Goal: Check status: Check status

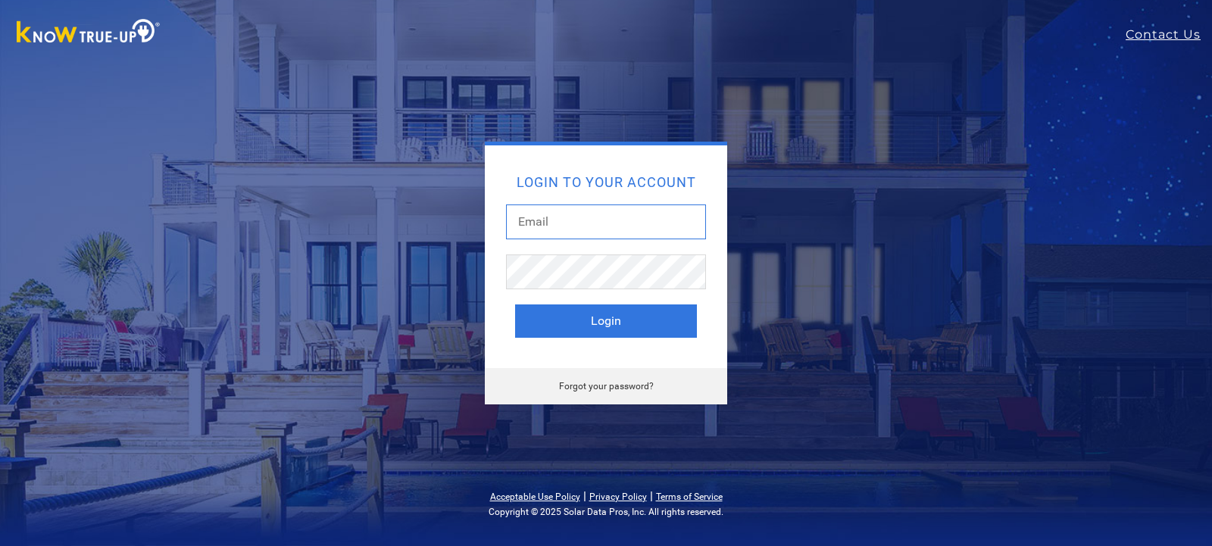
click at [522, 219] on input "text" at bounding box center [606, 222] width 200 height 35
type input "[EMAIL_ADDRESS][DOMAIN_NAME]"
click at [515, 305] on button "Login" at bounding box center [606, 321] width 182 height 33
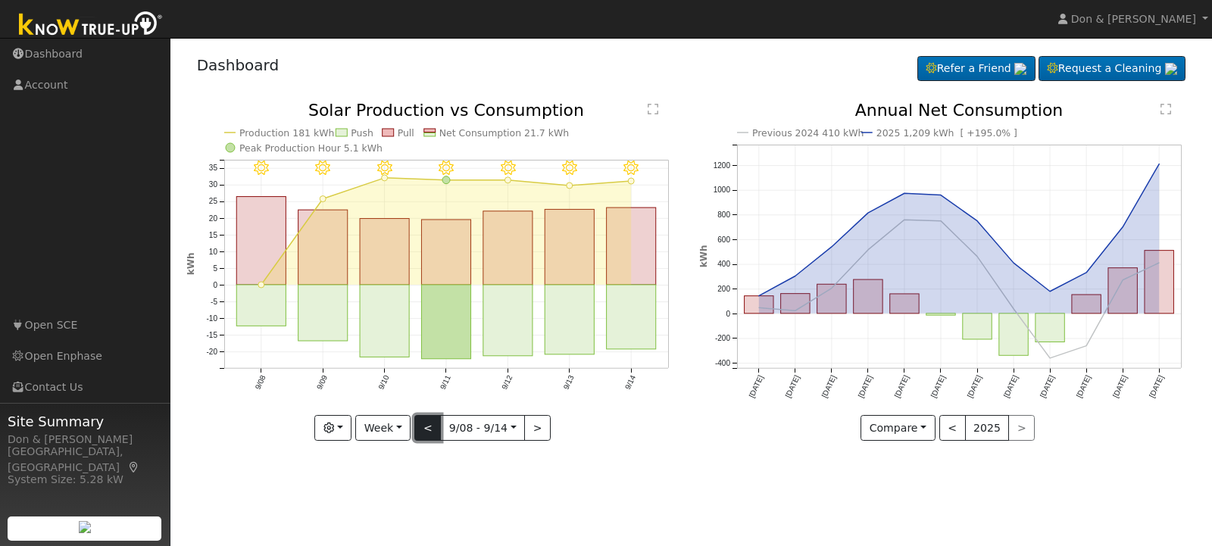
click at [428, 429] on button "<" at bounding box center [427, 428] width 27 height 26
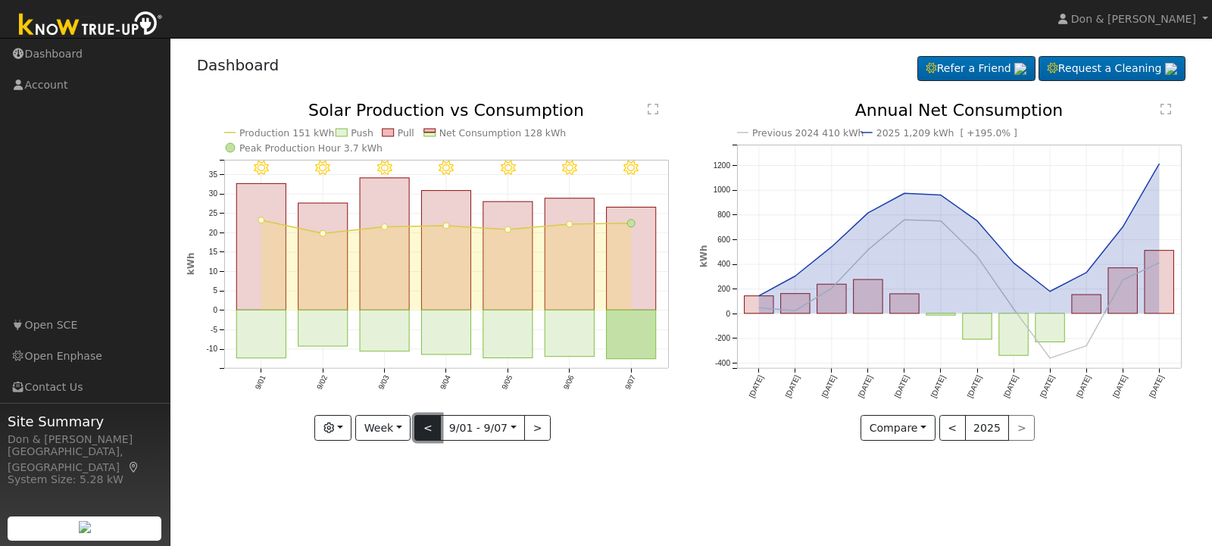
click at [428, 429] on button "<" at bounding box center [427, 428] width 27 height 26
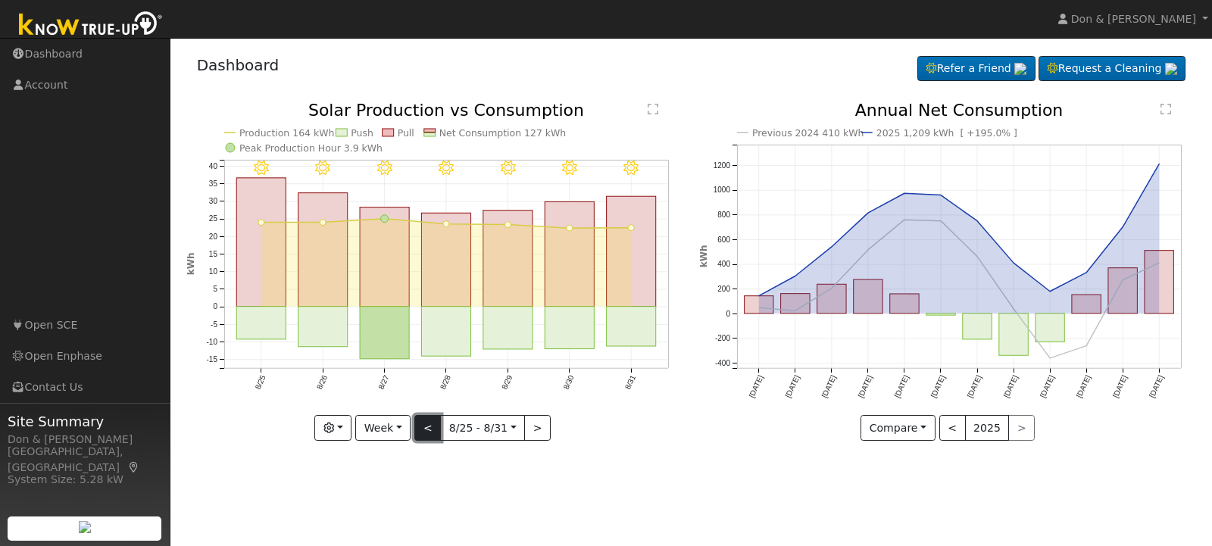
click at [428, 429] on button "<" at bounding box center [427, 428] width 27 height 26
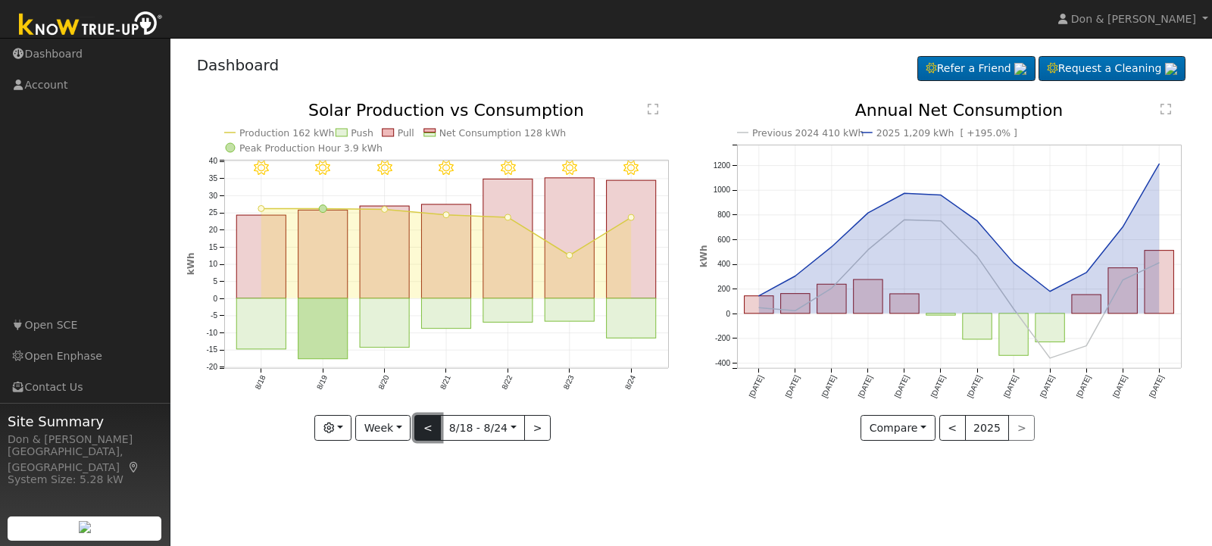
click at [428, 429] on button "<" at bounding box center [427, 428] width 27 height 26
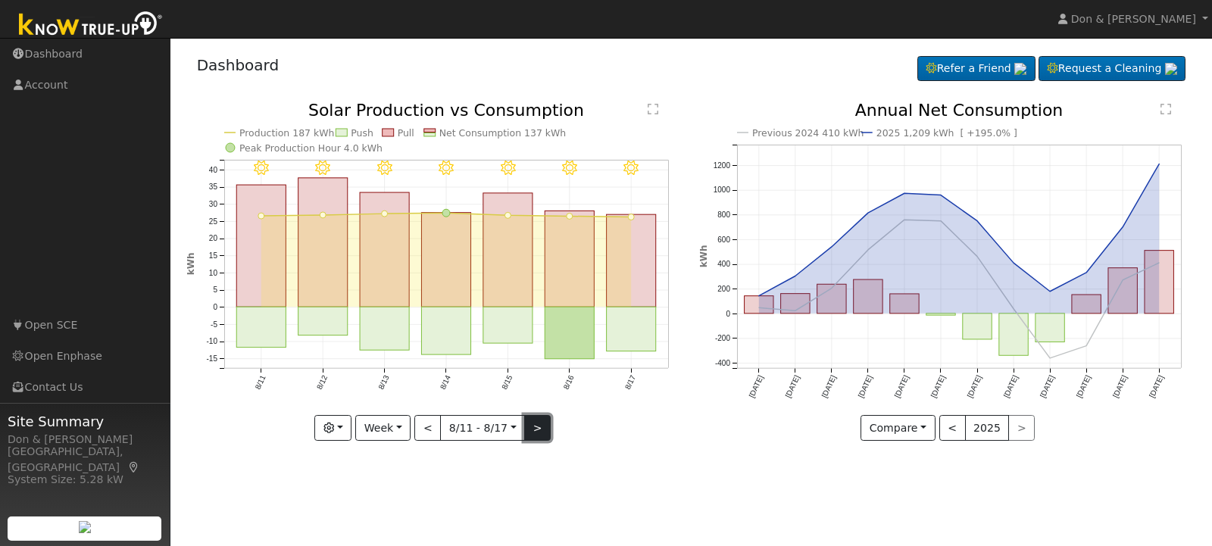
click at [531, 429] on button ">" at bounding box center [537, 428] width 27 height 26
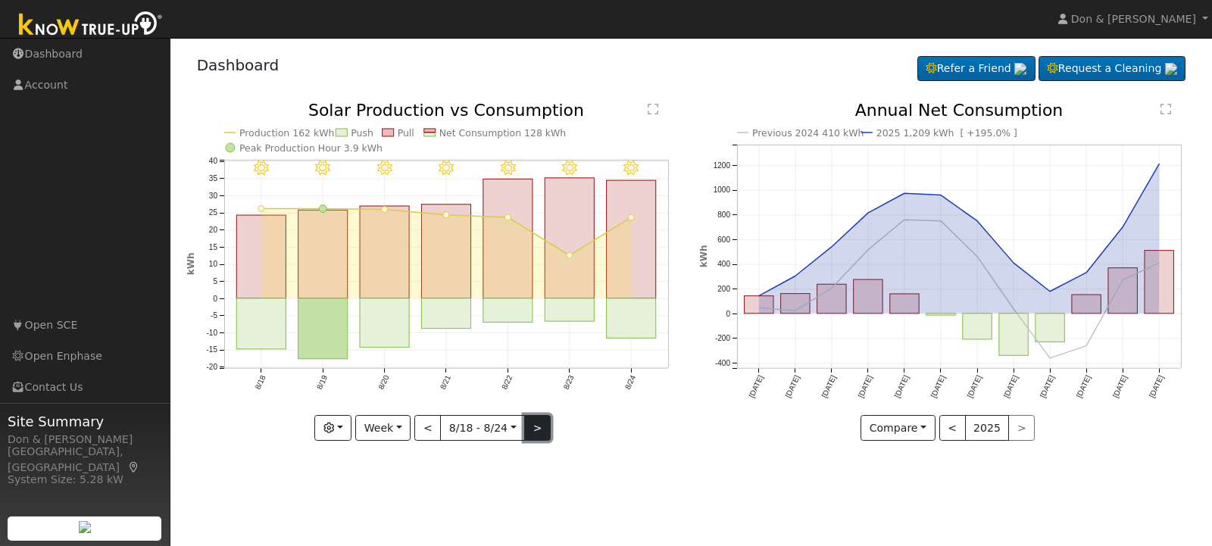
click at [531, 429] on button ">" at bounding box center [537, 428] width 27 height 26
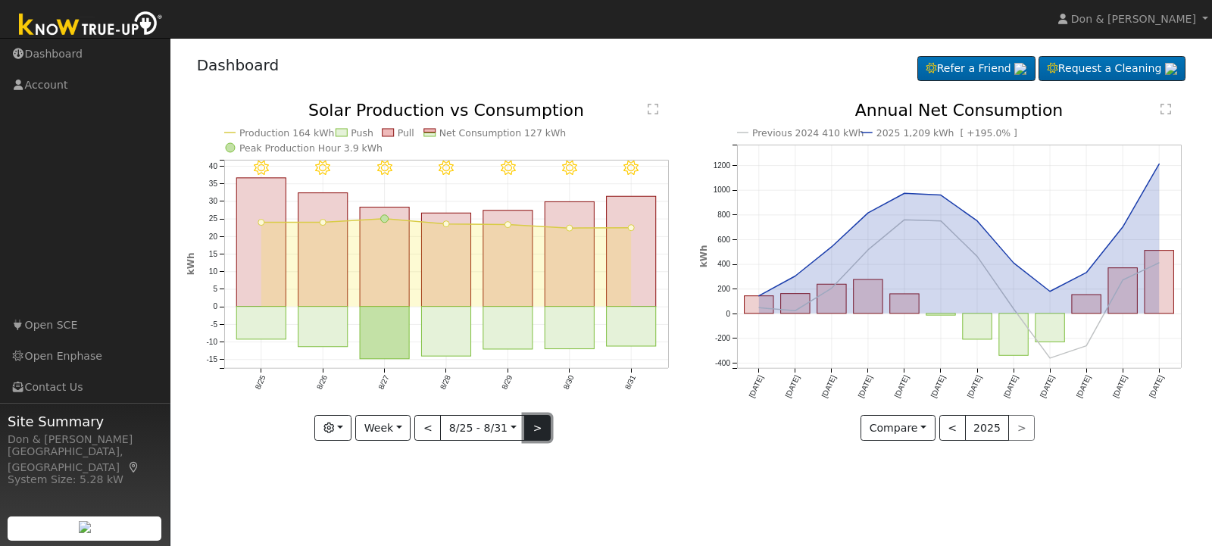
click at [531, 429] on button ">" at bounding box center [537, 428] width 27 height 26
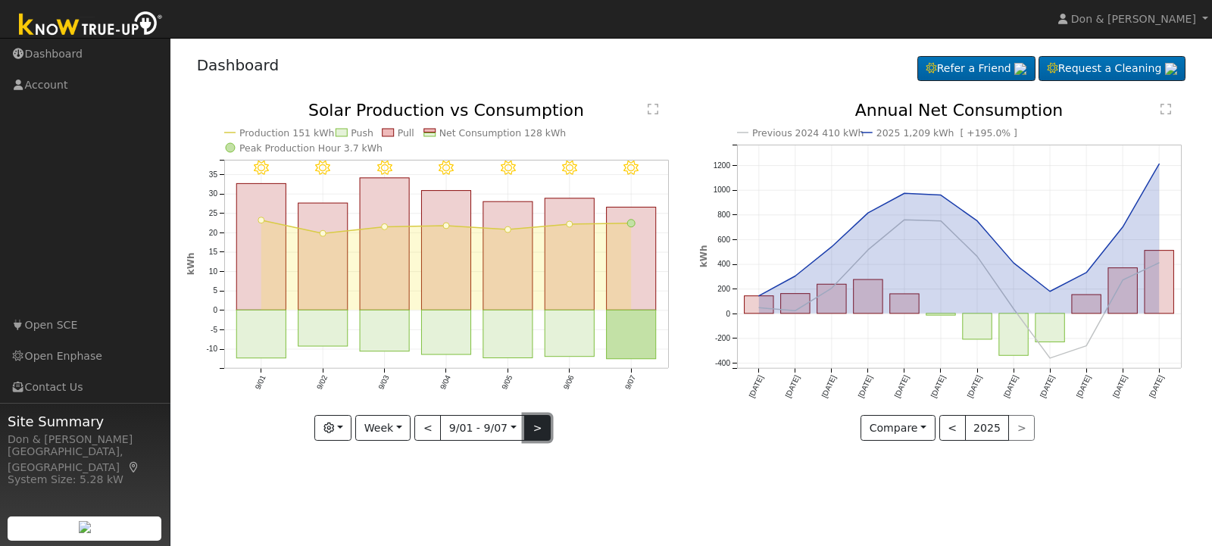
click at [531, 429] on button ">" at bounding box center [537, 428] width 27 height 26
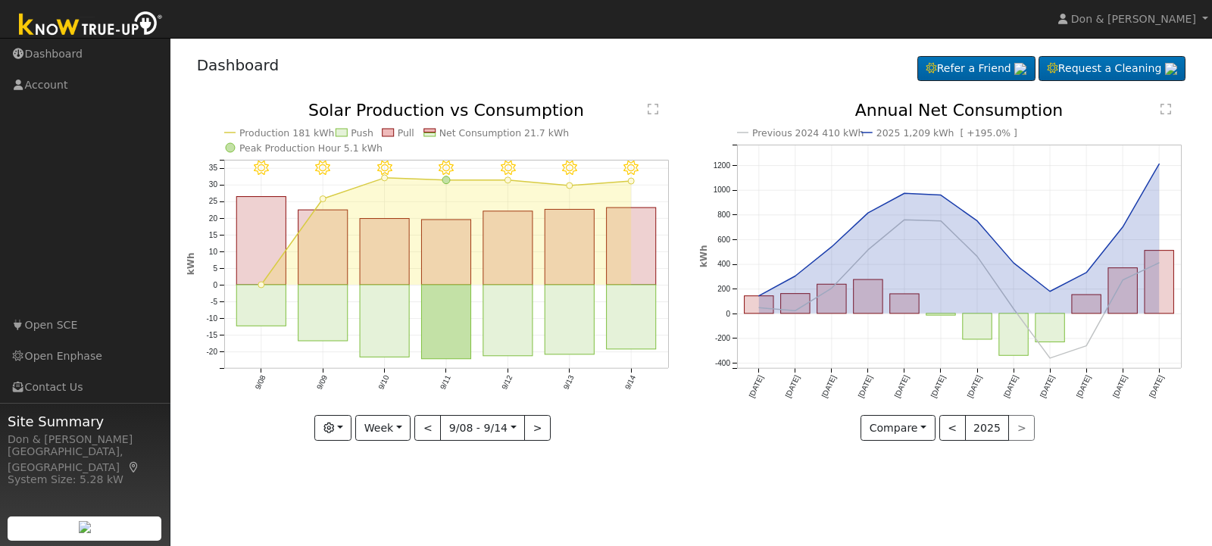
click at [427, 442] on icon "9/14 - Clear 9/13 - Clear 9/12 - Clear 9/11 - MostlyClear 9/10 - MostlyClear 9/…" at bounding box center [434, 272] width 497 height 340
click at [428, 436] on button "<" at bounding box center [427, 428] width 27 height 26
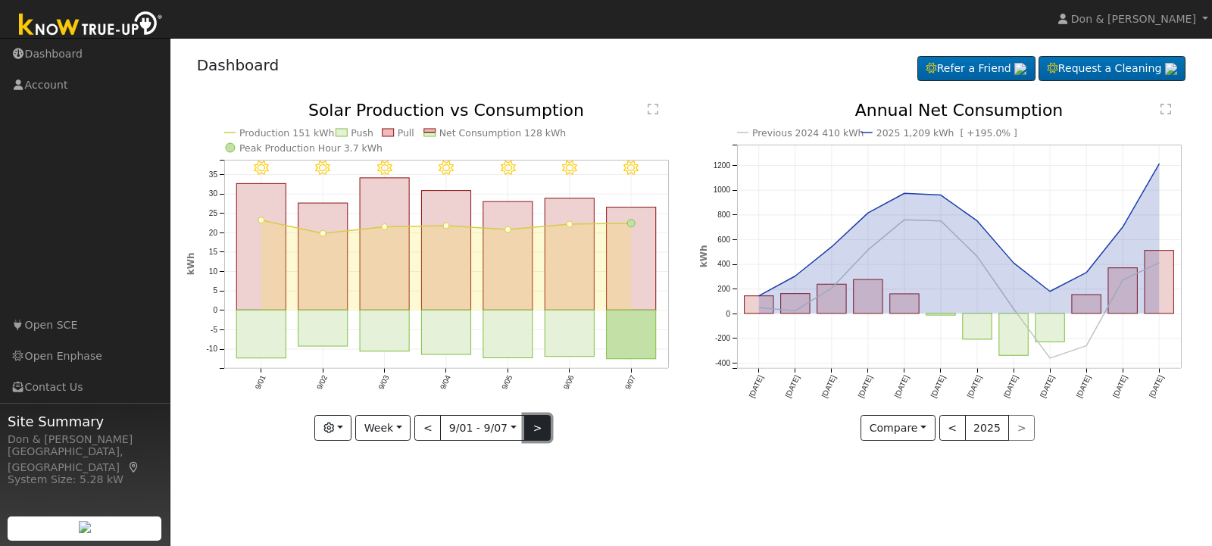
click at [539, 424] on button ">" at bounding box center [537, 428] width 27 height 26
type input "2025-09-08"
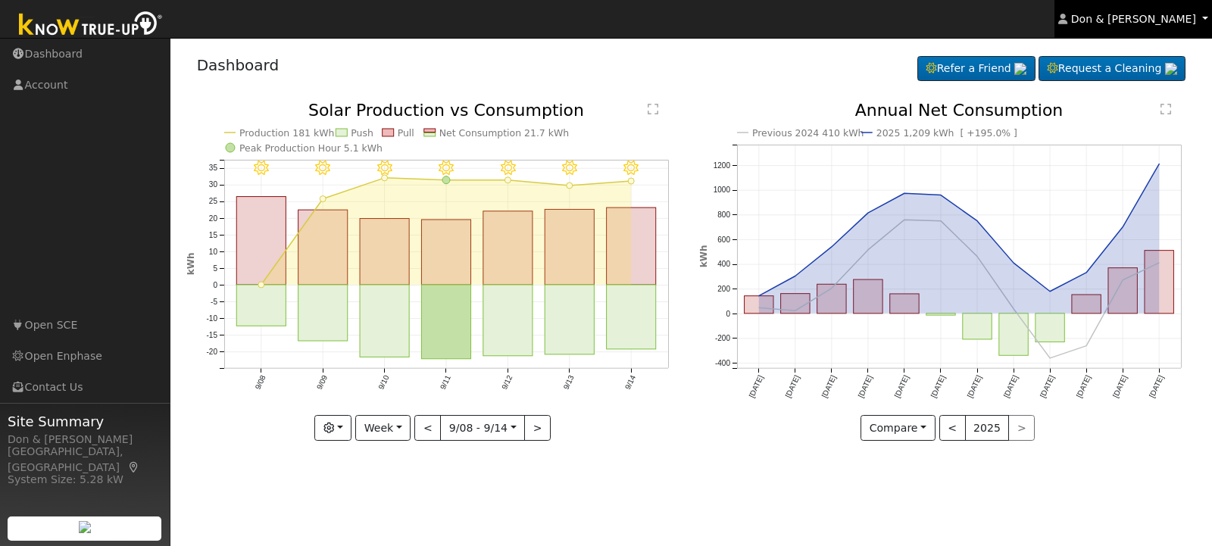
click at [1204, 12] on link "Don & Linda Yamakawa" at bounding box center [1133, 19] width 158 height 38
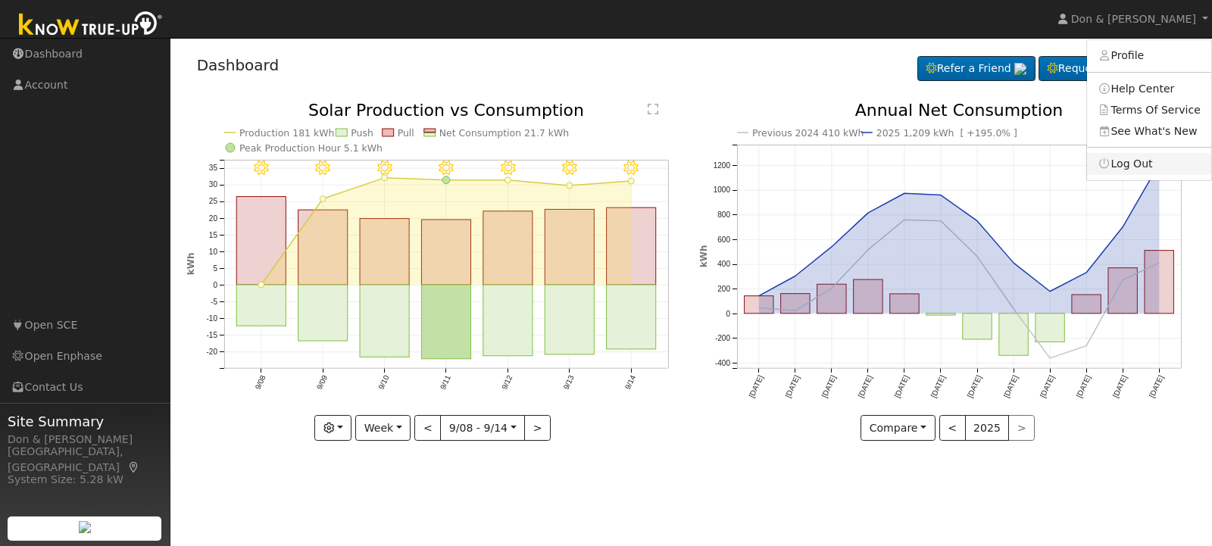
click at [1153, 166] on link "Log Out" at bounding box center [1149, 163] width 124 height 21
